Goal: Task Accomplishment & Management: Manage account settings

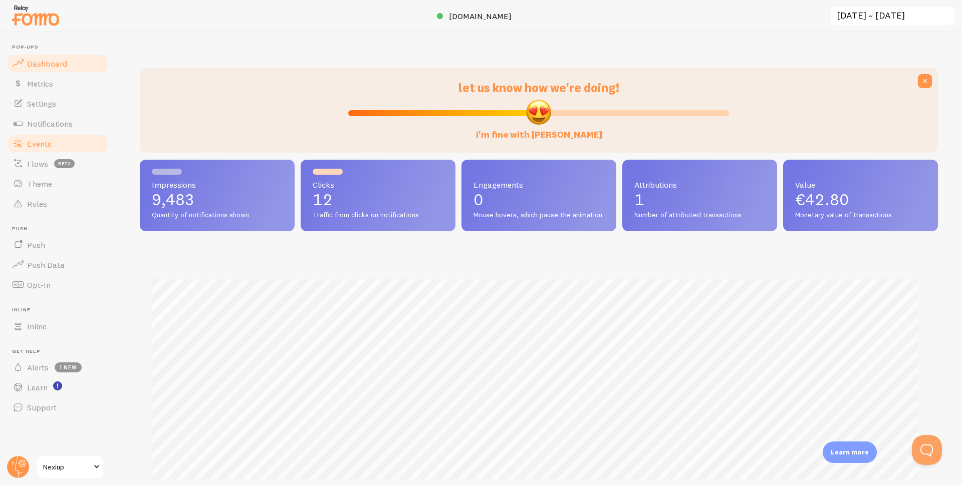
click at [54, 147] on link "Events" at bounding box center [57, 144] width 103 height 20
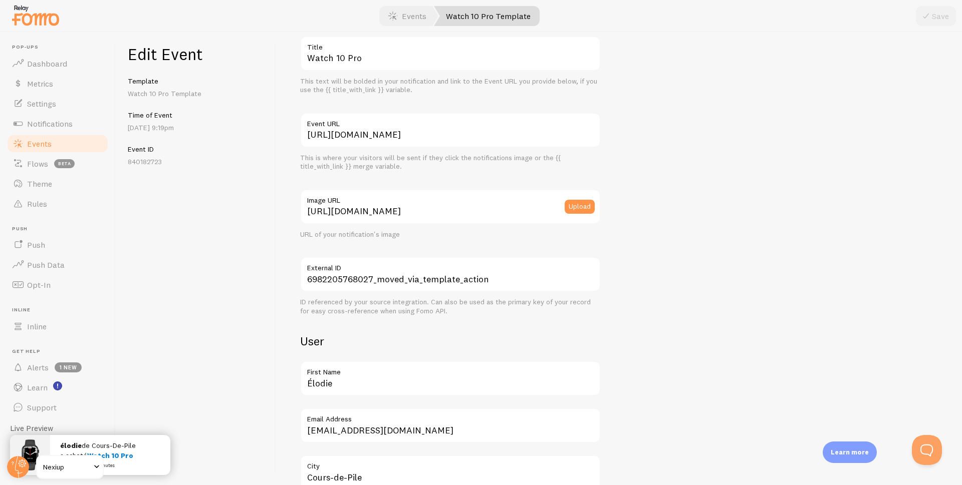
scroll to position [37, 0]
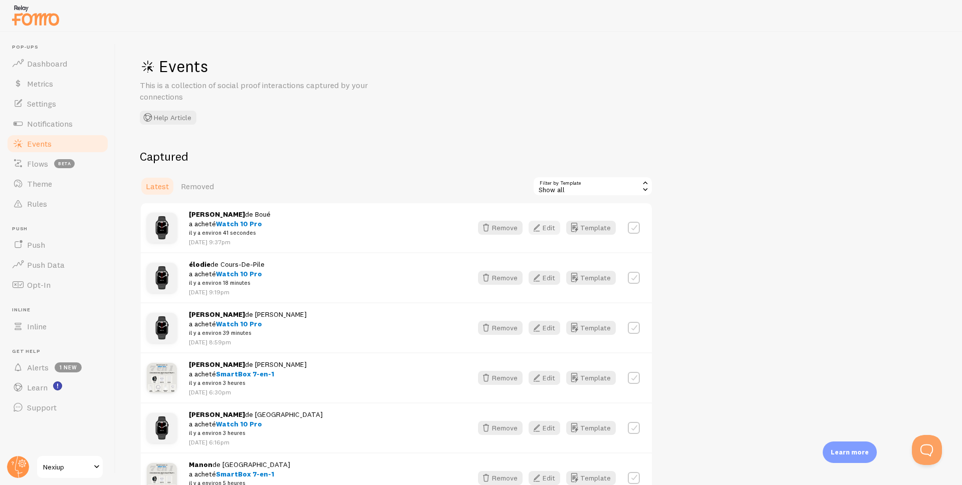
click at [548, 225] on button "Edit" at bounding box center [544, 228] width 32 height 14
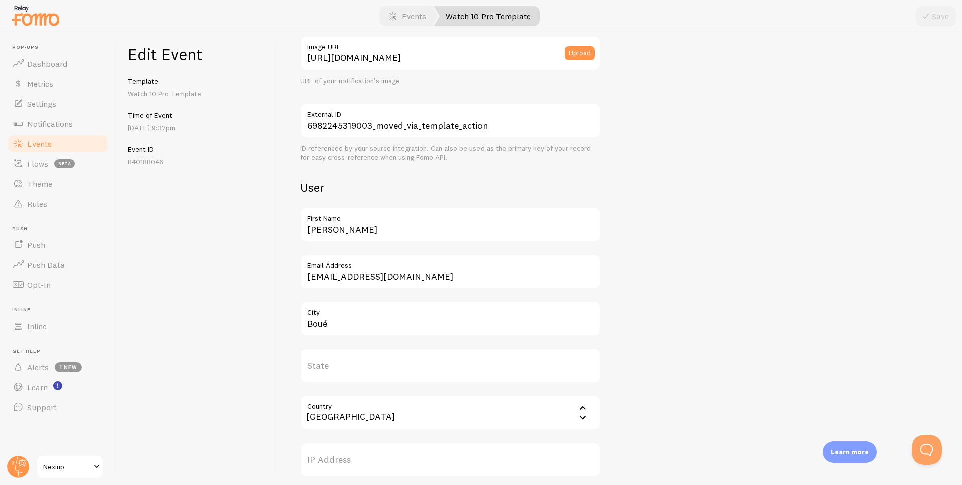
scroll to position [200, 0]
click at [46, 142] on span "Events" at bounding box center [39, 144] width 25 height 10
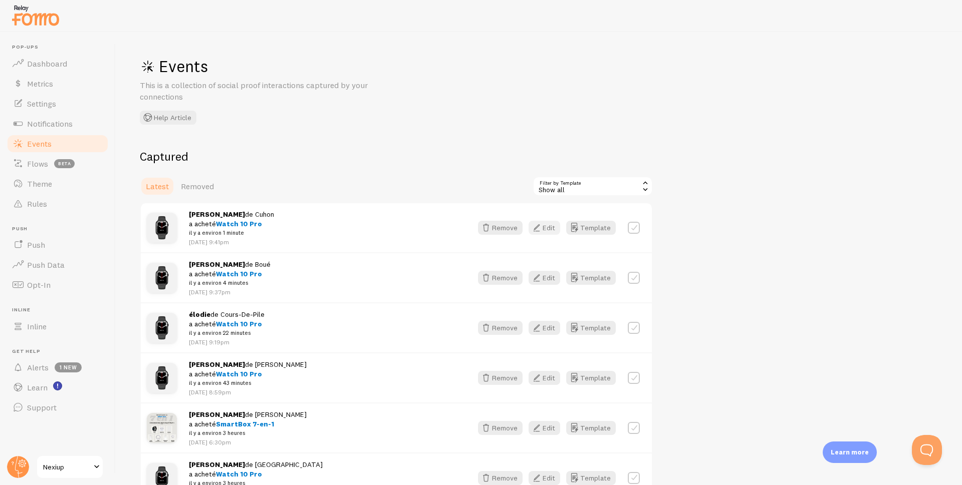
click at [536, 231] on icon "button" at bounding box center [536, 228] width 12 height 12
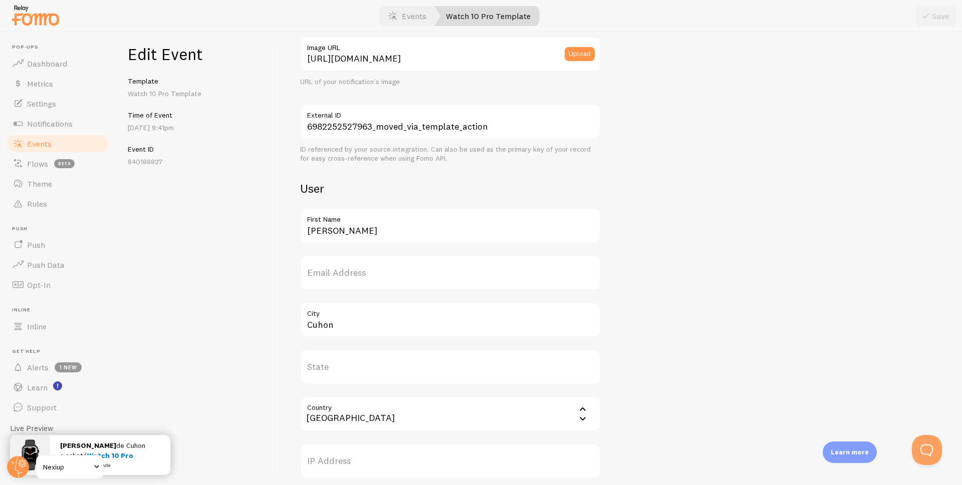
scroll to position [351, 0]
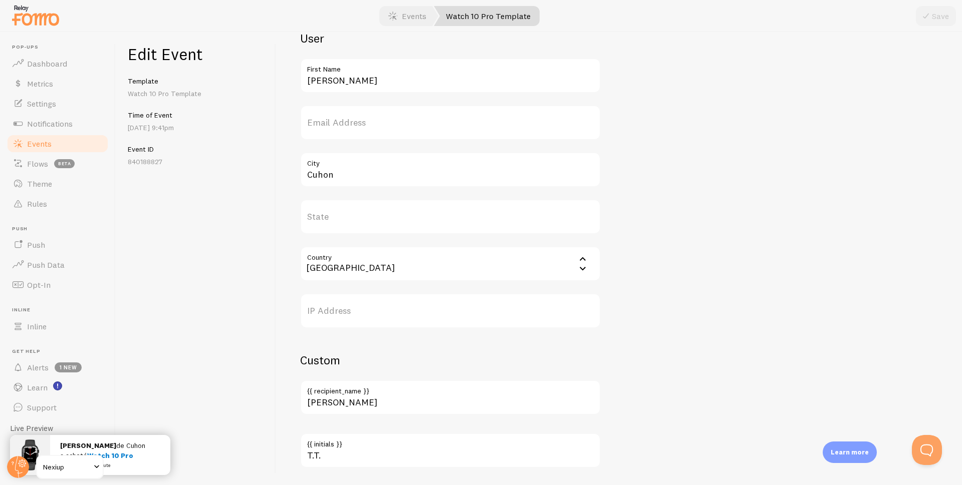
click at [45, 139] on span "Events" at bounding box center [39, 144] width 25 height 10
